Goal: Check status: Check status

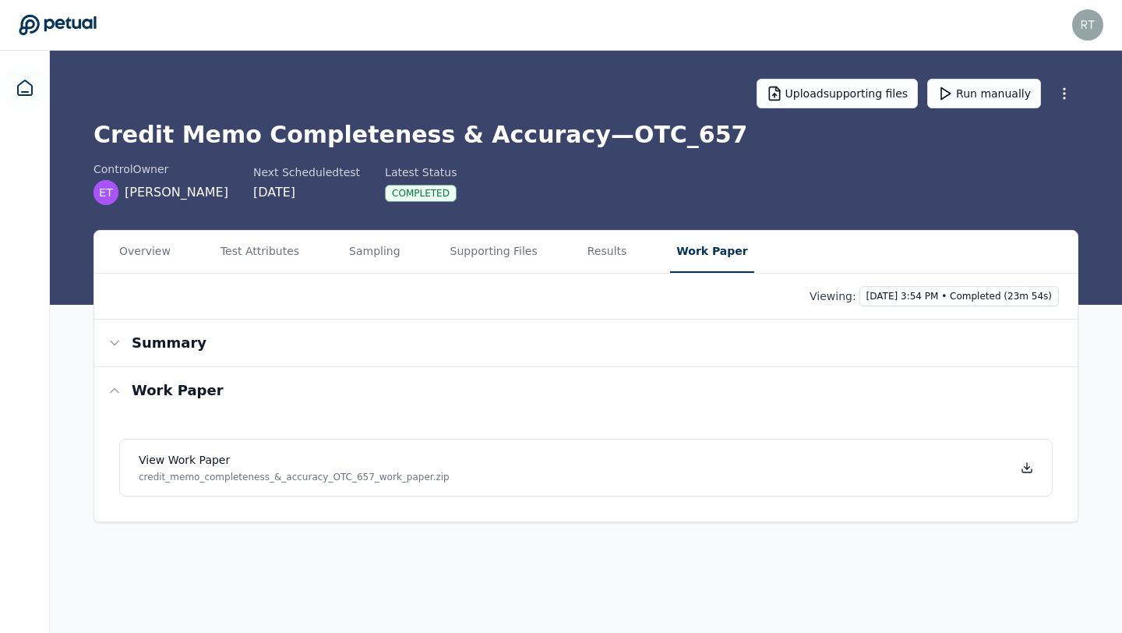
click at [175, 260] on div "Overview Test Attributes Sampling Supporting Files Results Work Paper" at bounding box center [585, 252] width 983 height 43
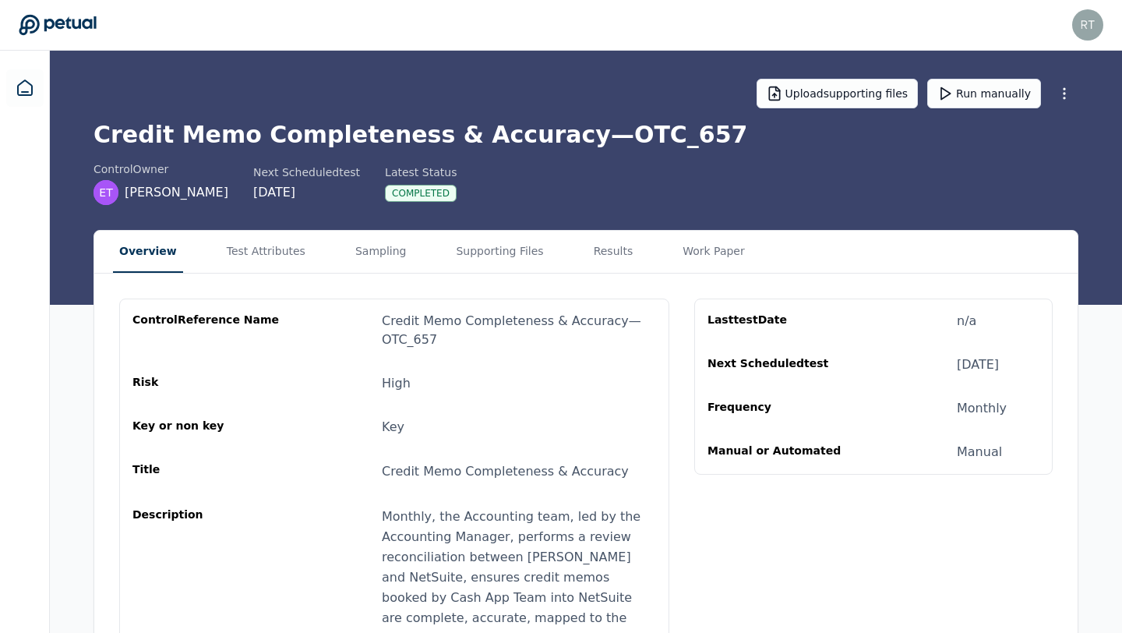
click at [163, 256] on button "Overview" at bounding box center [148, 252] width 70 height 42
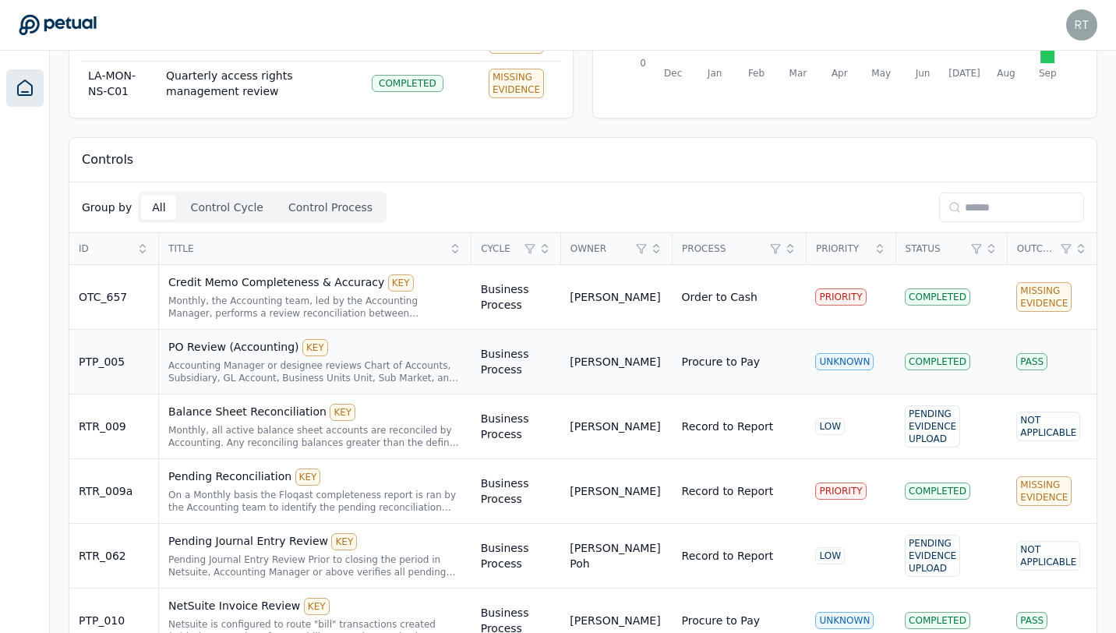
scroll to position [284, 0]
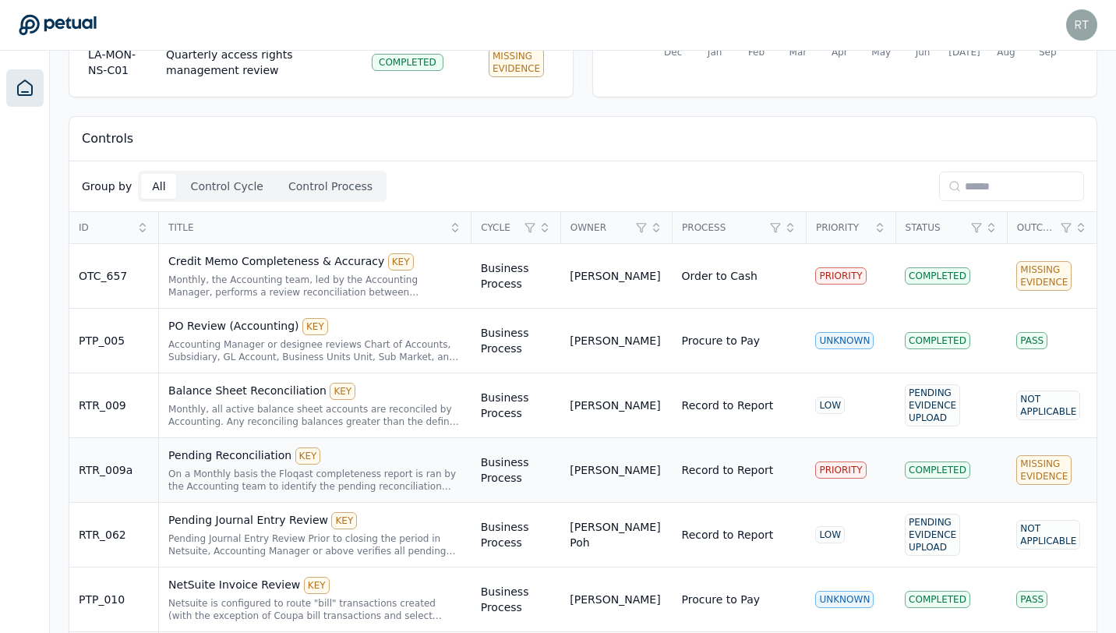
click at [248, 455] on div "Pending Reconciliation KEY" at bounding box center [315, 455] width 294 height 17
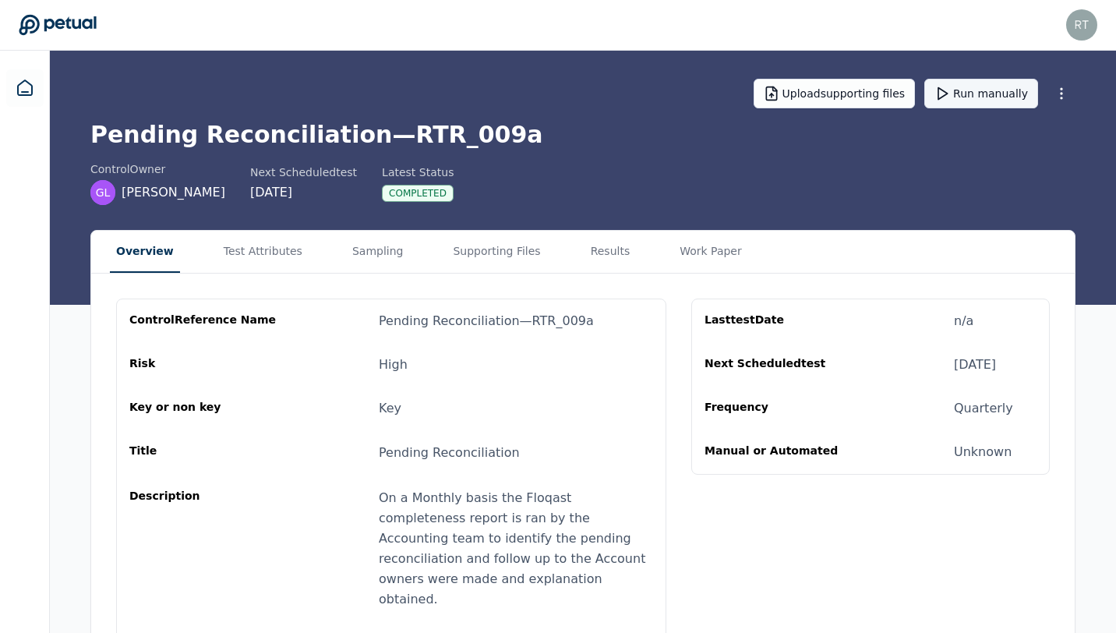
click at [983, 95] on button "Run manually" at bounding box center [981, 94] width 114 height 30
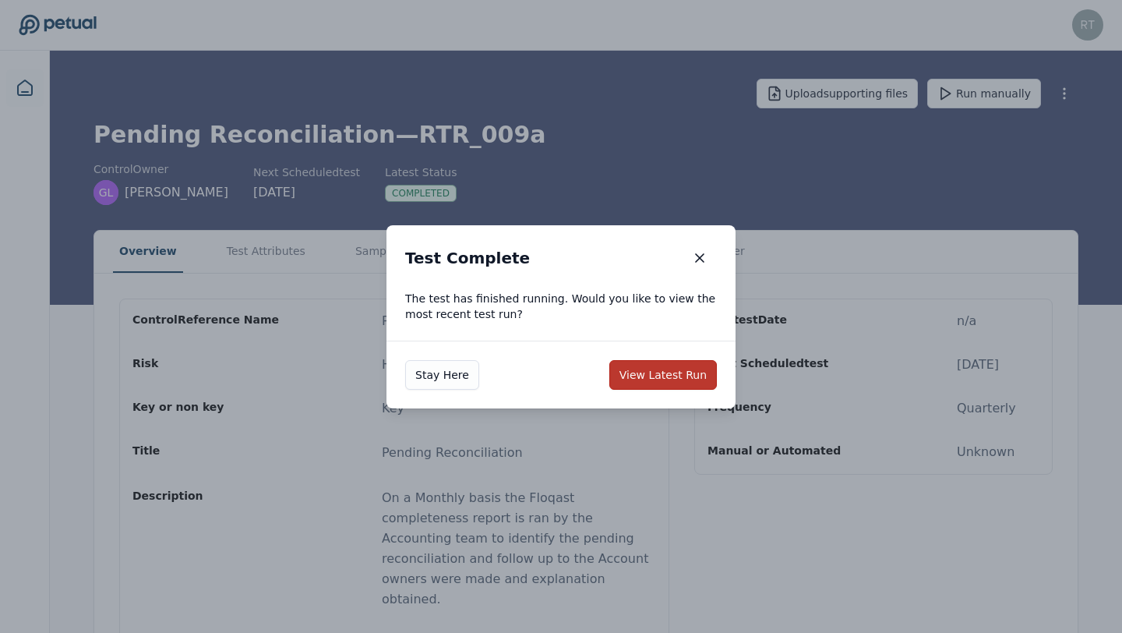
click at [677, 367] on button "View Latest Run" at bounding box center [663, 375] width 108 height 30
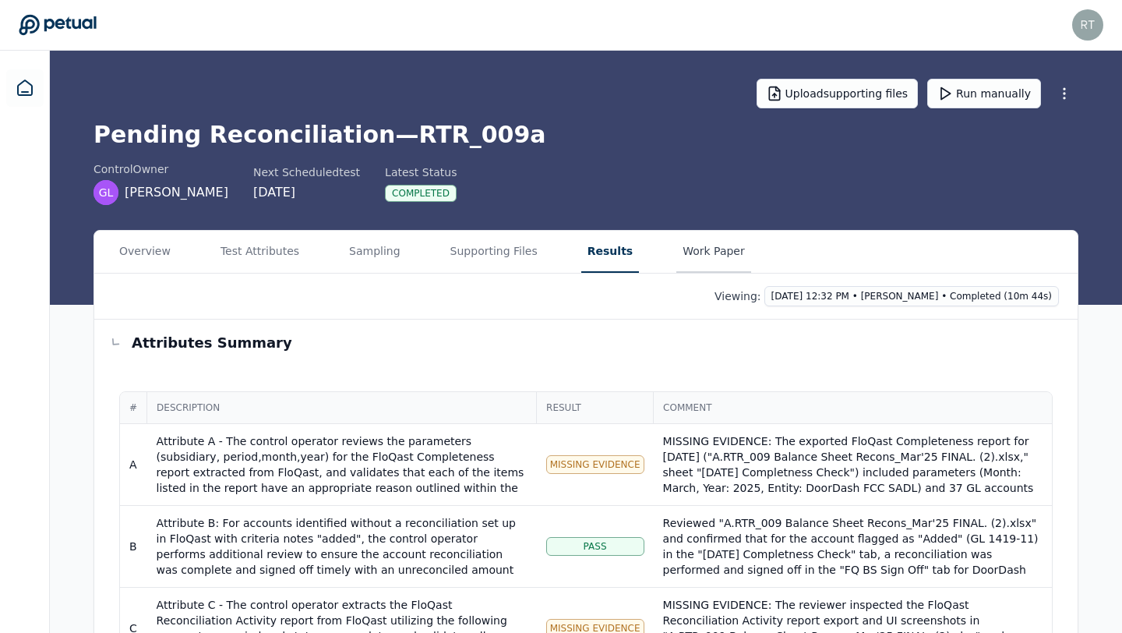
click at [692, 253] on button "Work Paper" at bounding box center [713, 252] width 75 height 42
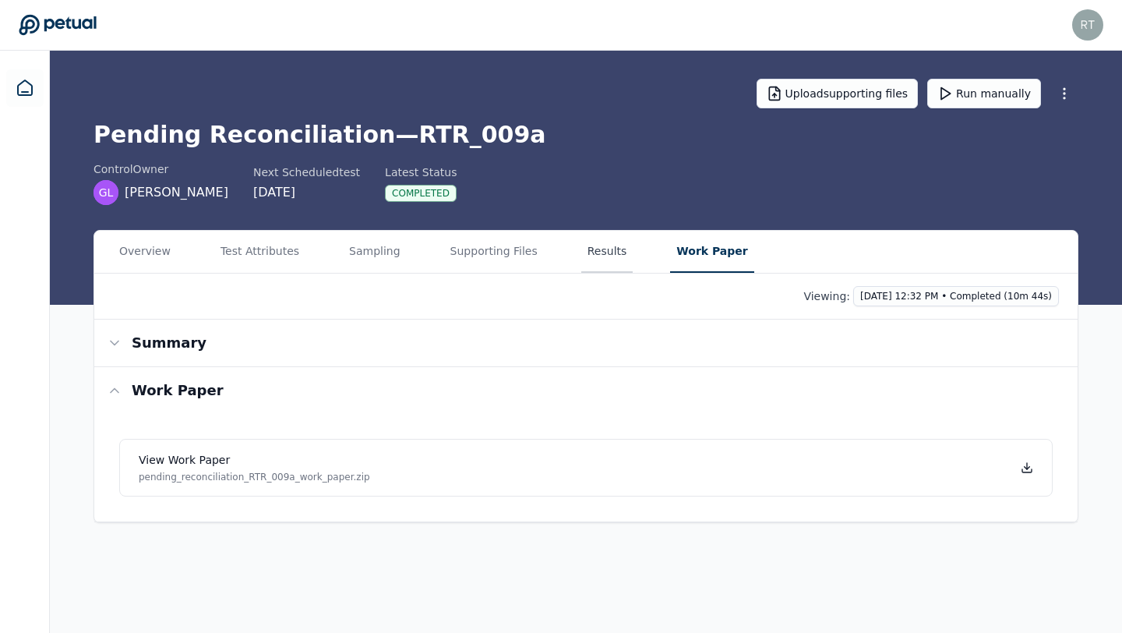
click at [607, 252] on button "Results" at bounding box center [607, 252] width 52 height 42
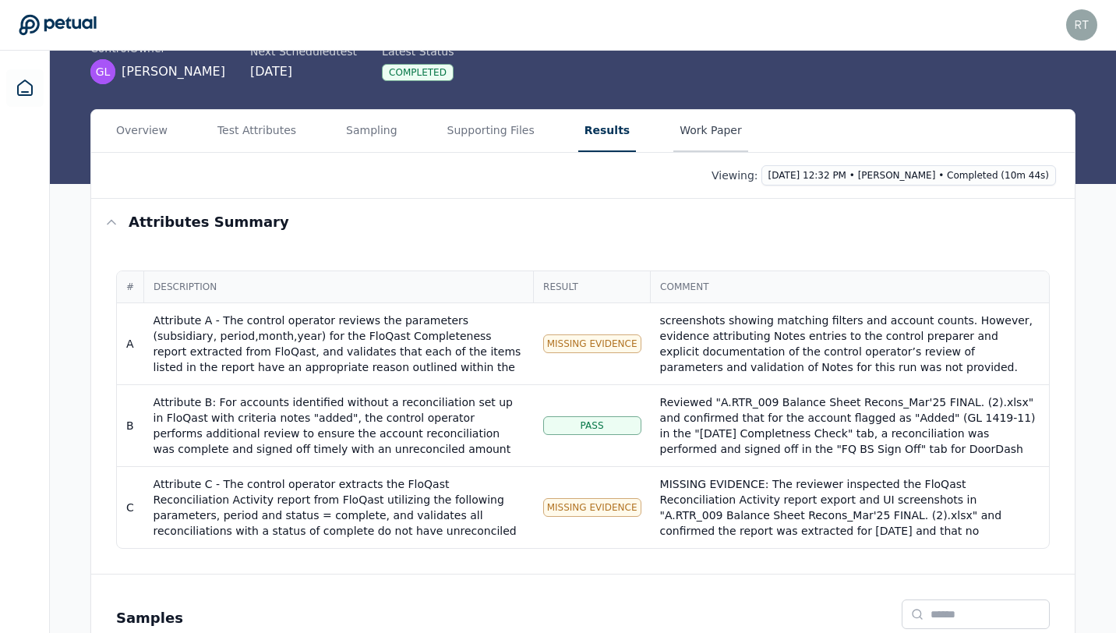
scroll to position [95, 0]
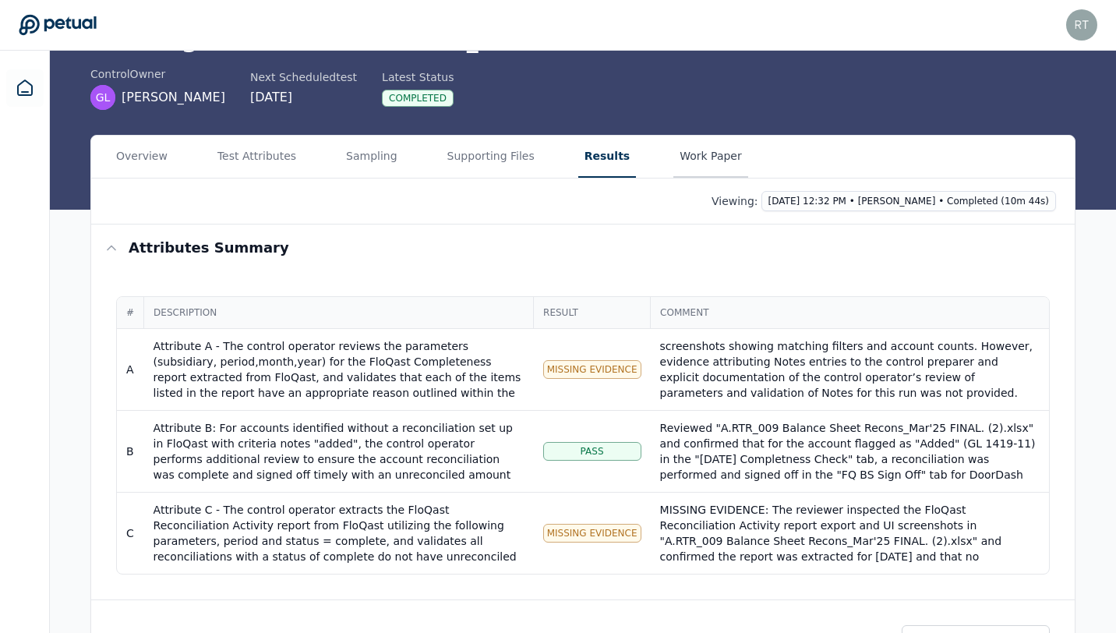
click at [676, 165] on main "Upload supporting files Run manually Pending Reconciliation — RTR_009a control …" at bounding box center [583, 366] width 1066 height 820
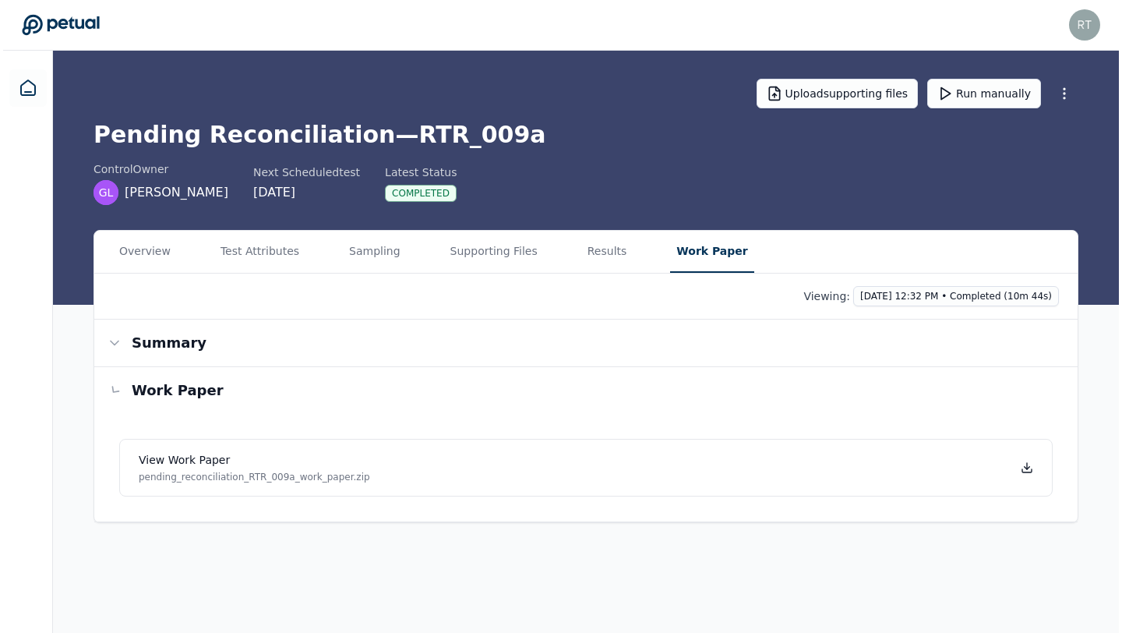
scroll to position [0, 0]
click at [1028, 472] on icon at bounding box center [1026, 470] width 9 height 3
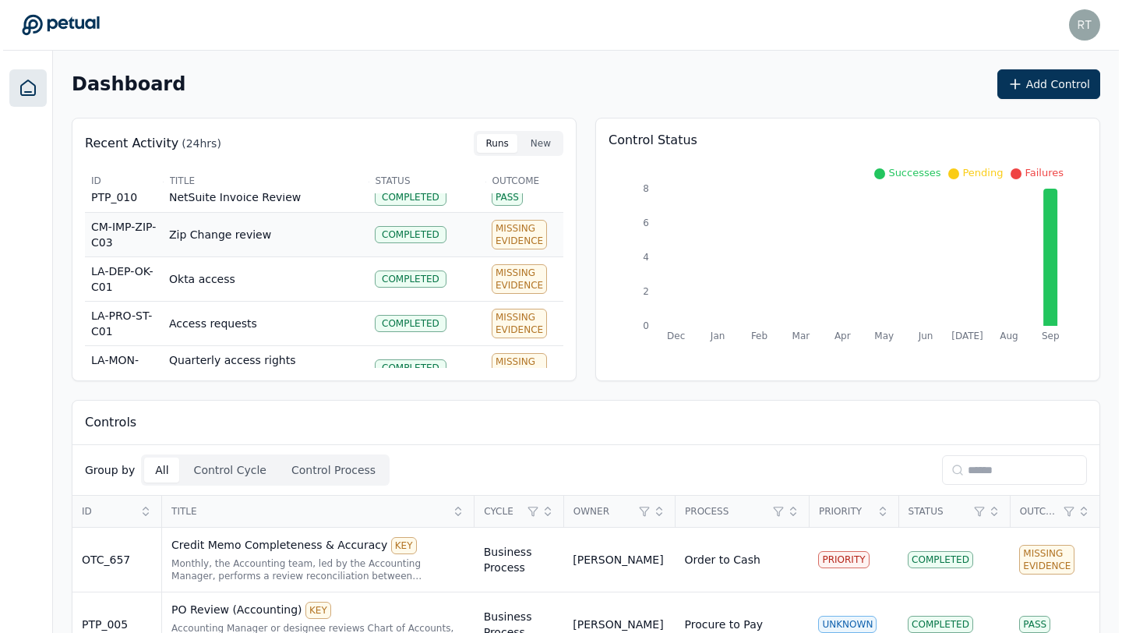
scroll to position [76, 0]
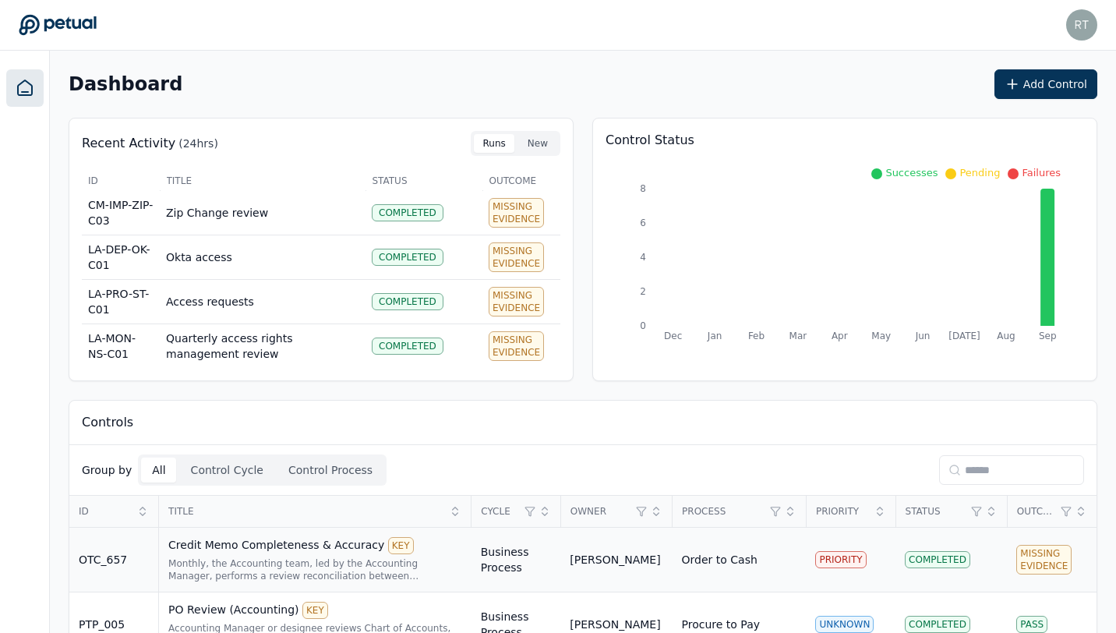
click at [304, 549] on div "Credit Memo Completeness & Accuracy KEY" at bounding box center [315, 545] width 294 height 17
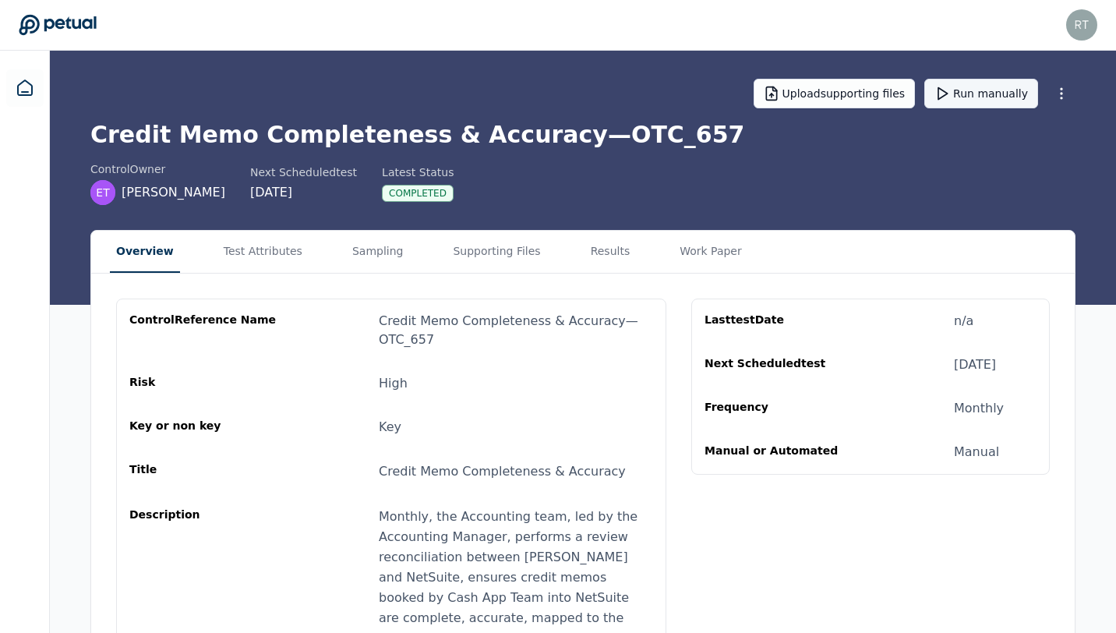
click at [979, 92] on button "Run manually" at bounding box center [981, 94] width 114 height 30
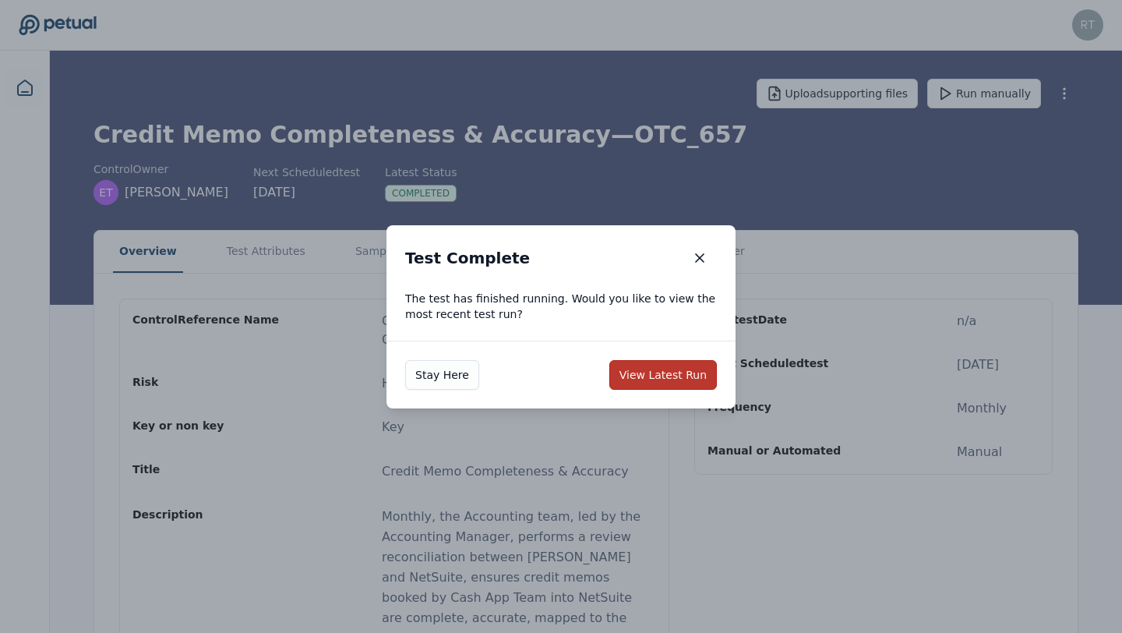
click at [697, 374] on button "View Latest Run" at bounding box center [663, 375] width 108 height 30
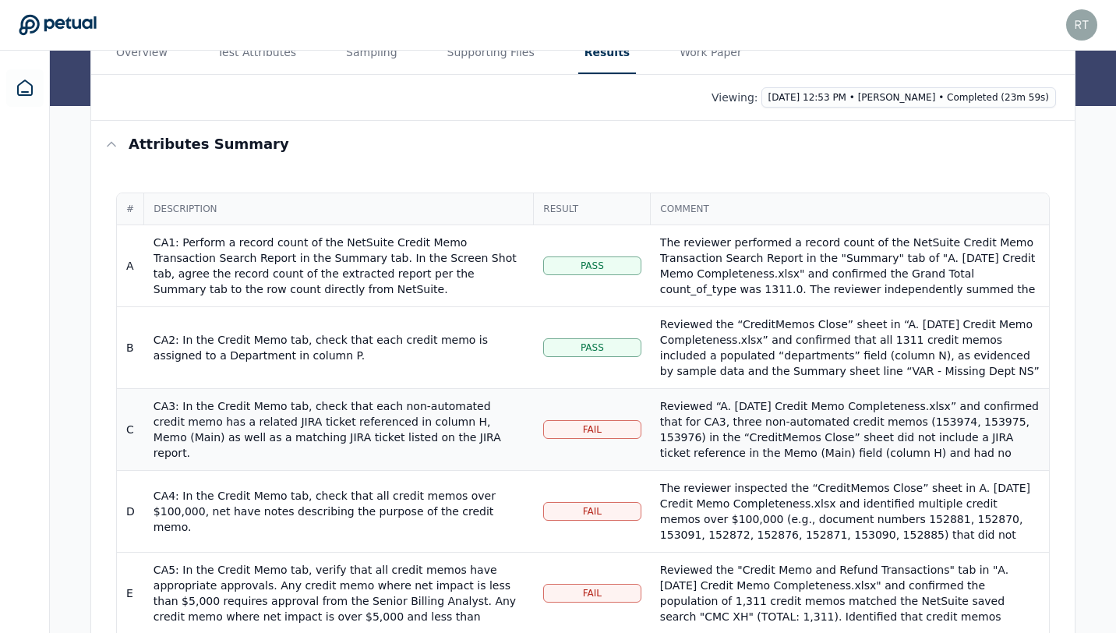
scroll to position [126, 0]
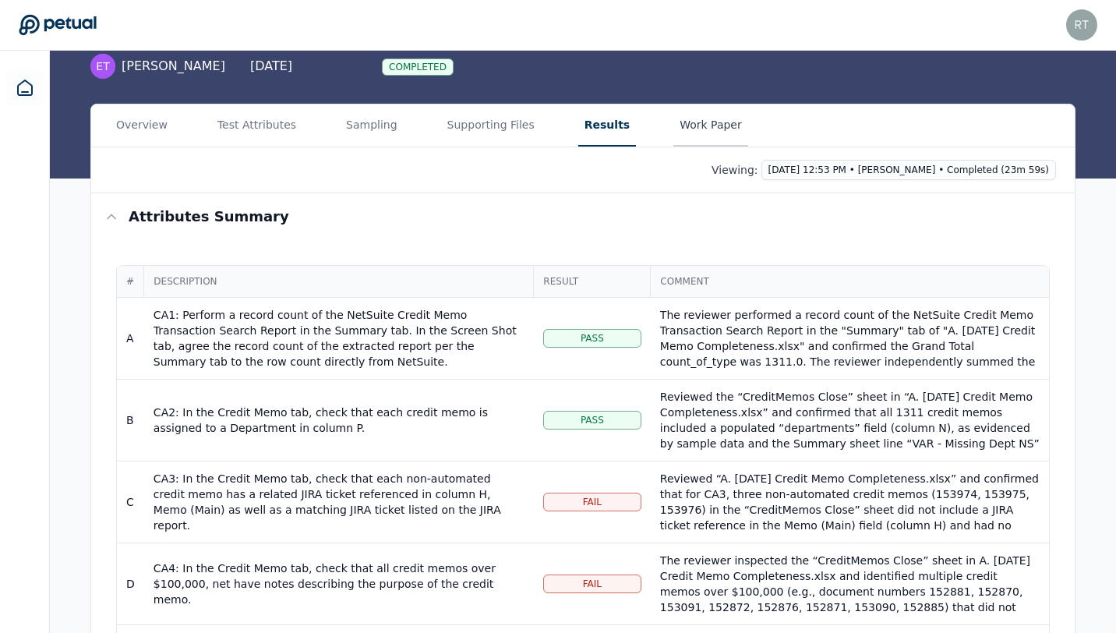
click at [696, 130] on main "Upload supporting files Run manually Credit Memo Completeness & Accuracy — OTC_…" at bounding box center [583, 498] width 1066 height 1148
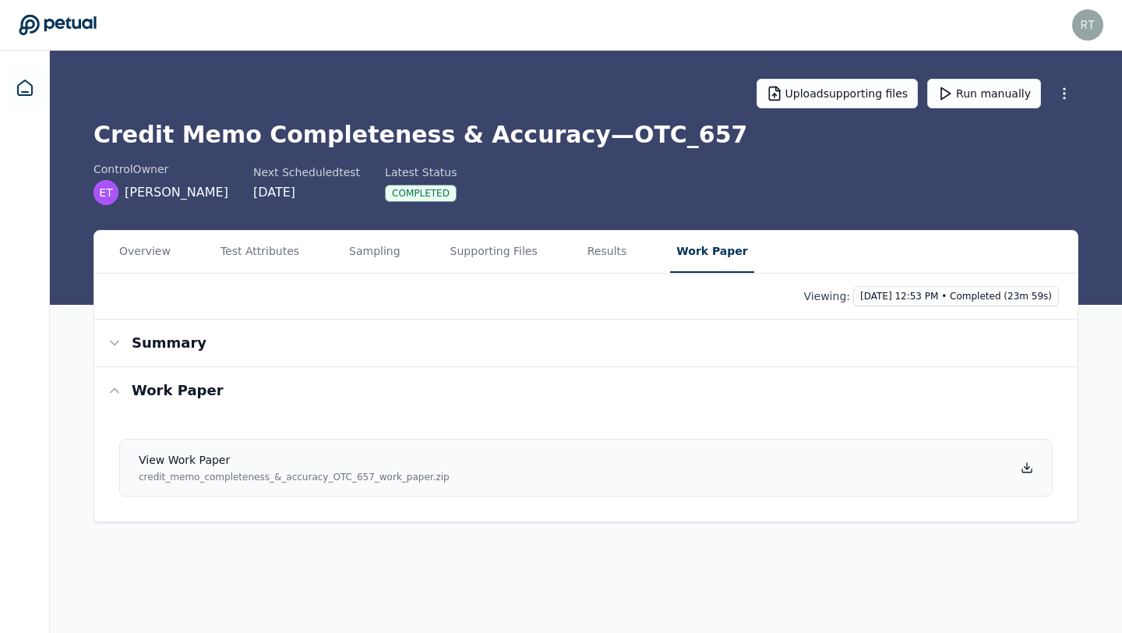
click at [1022, 465] on icon at bounding box center [1027, 467] width 12 height 12
click at [1028, 471] on icon at bounding box center [1026, 470] width 9 height 3
